Goal: Check status: Check status

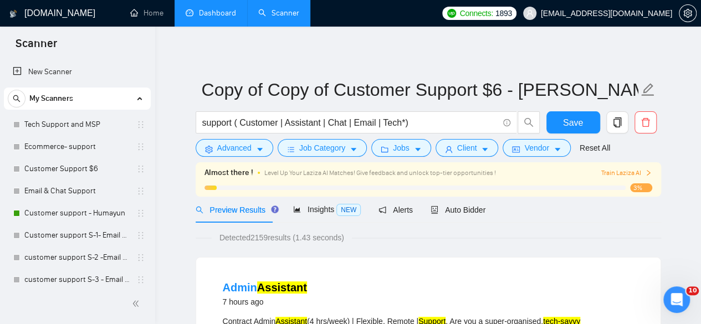
click at [202, 10] on link "Dashboard" at bounding box center [211, 12] width 50 height 9
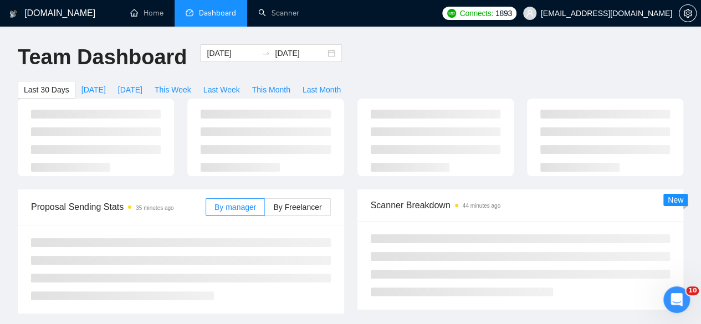
type input "[DATE]"
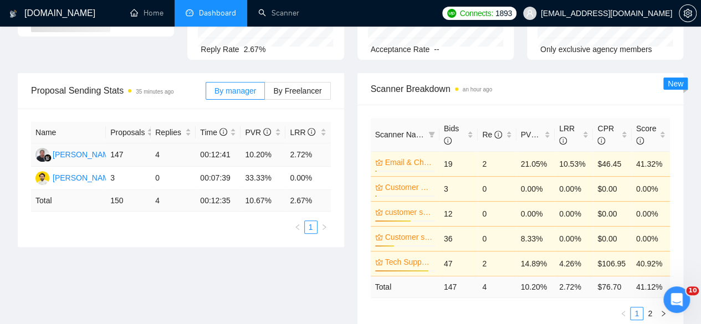
scroll to position [166, 0]
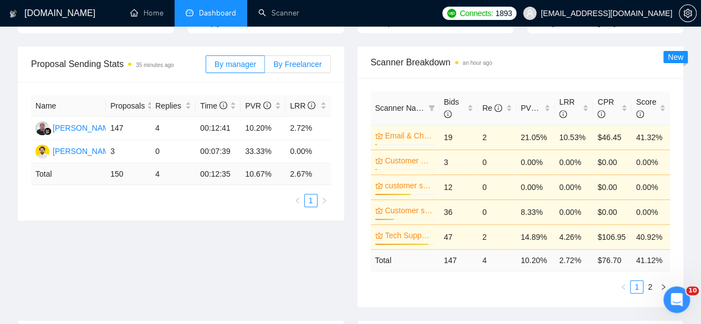
click at [306, 60] on span "By Freelancer" at bounding box center [297, 64] width 48 height 9
click at [265, 67] on input "By Freelancer" at bounding box center [265, 67] width 0 height 0
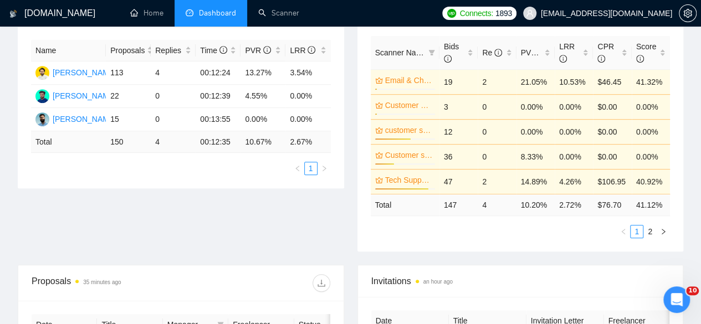
scroll to position [0, 0]
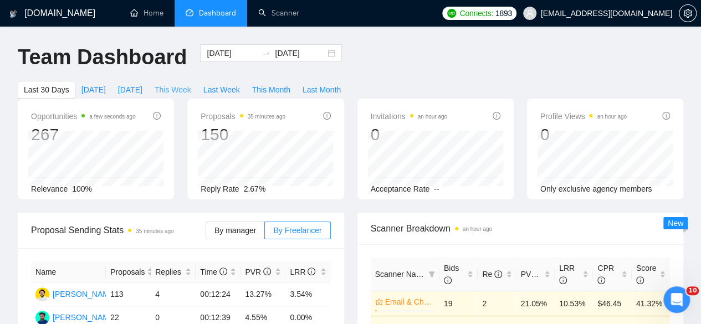
click at [191, 84] on span "This Week" at bounding box center [173, 90] width 37 height 12
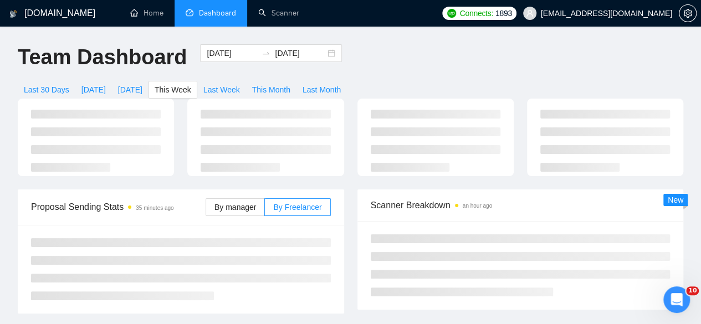
type input "[DATE]"
